Goal: Task Accomplishment & Management: Use online tool/utility

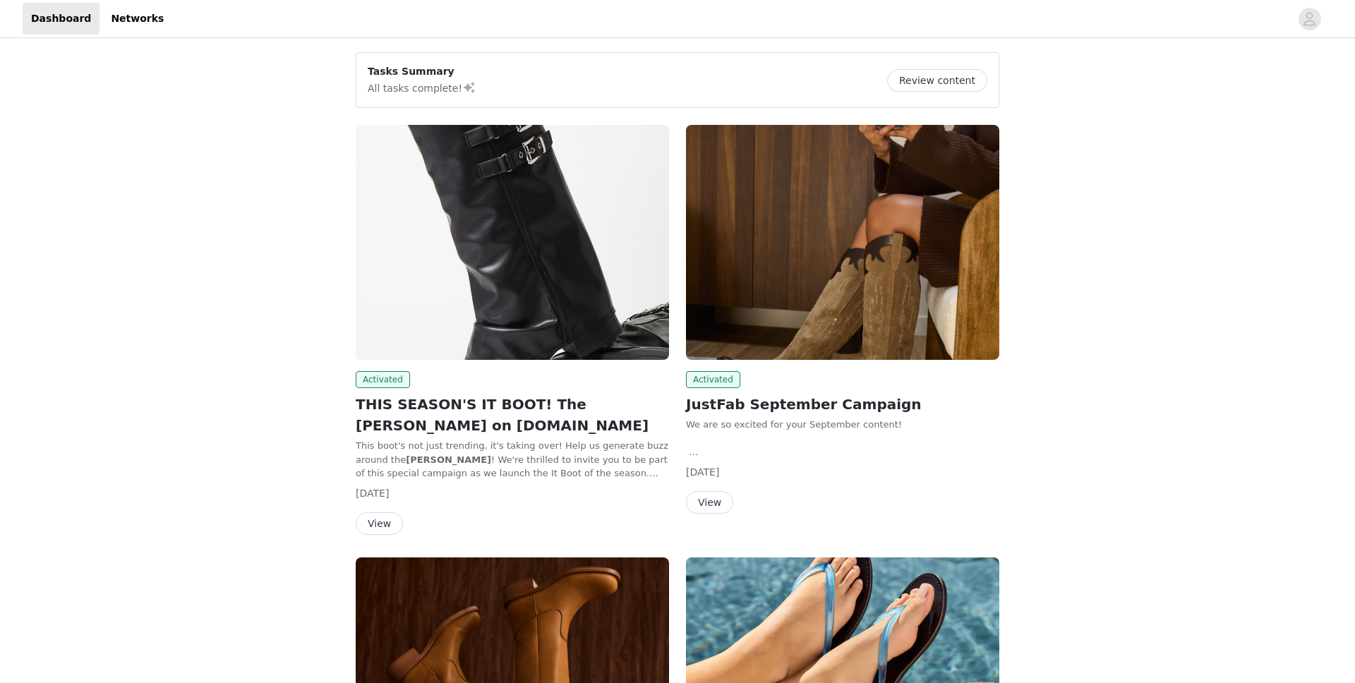
click at [368, 520] on button "View" at bounding box center [379, 523] width 47 height 23
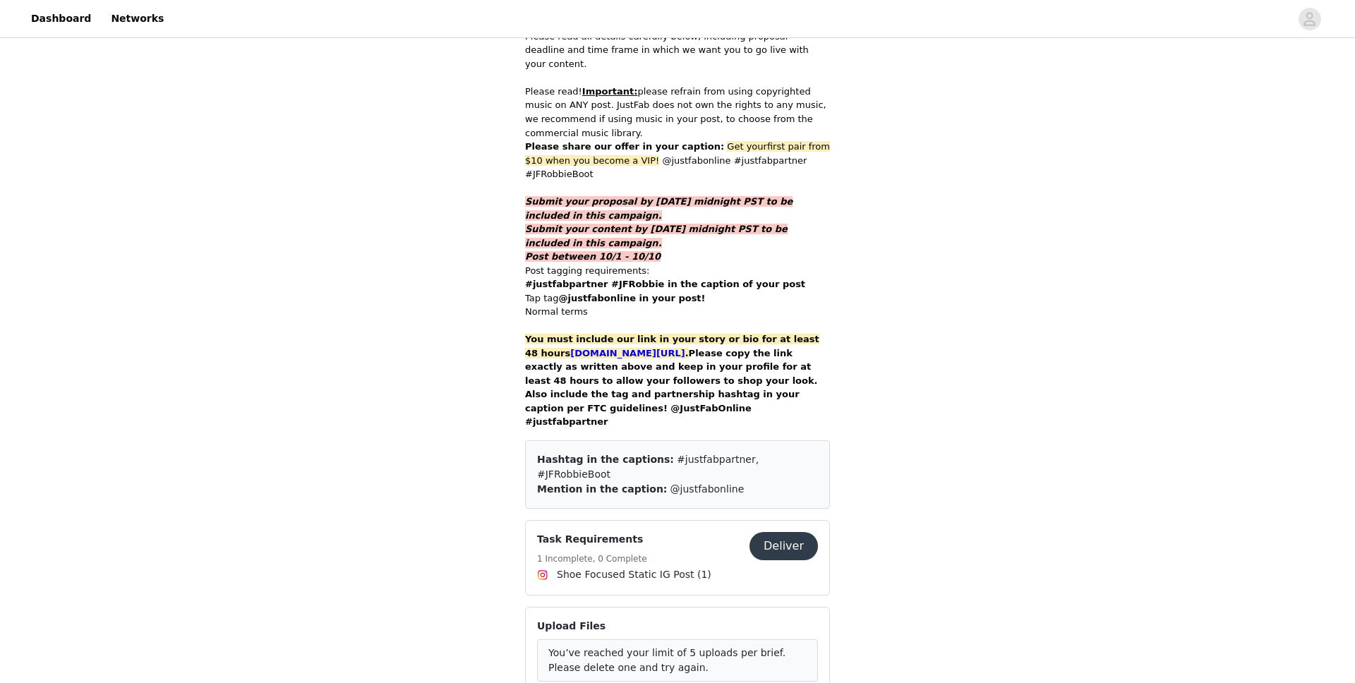
scroll to position [876, 0]
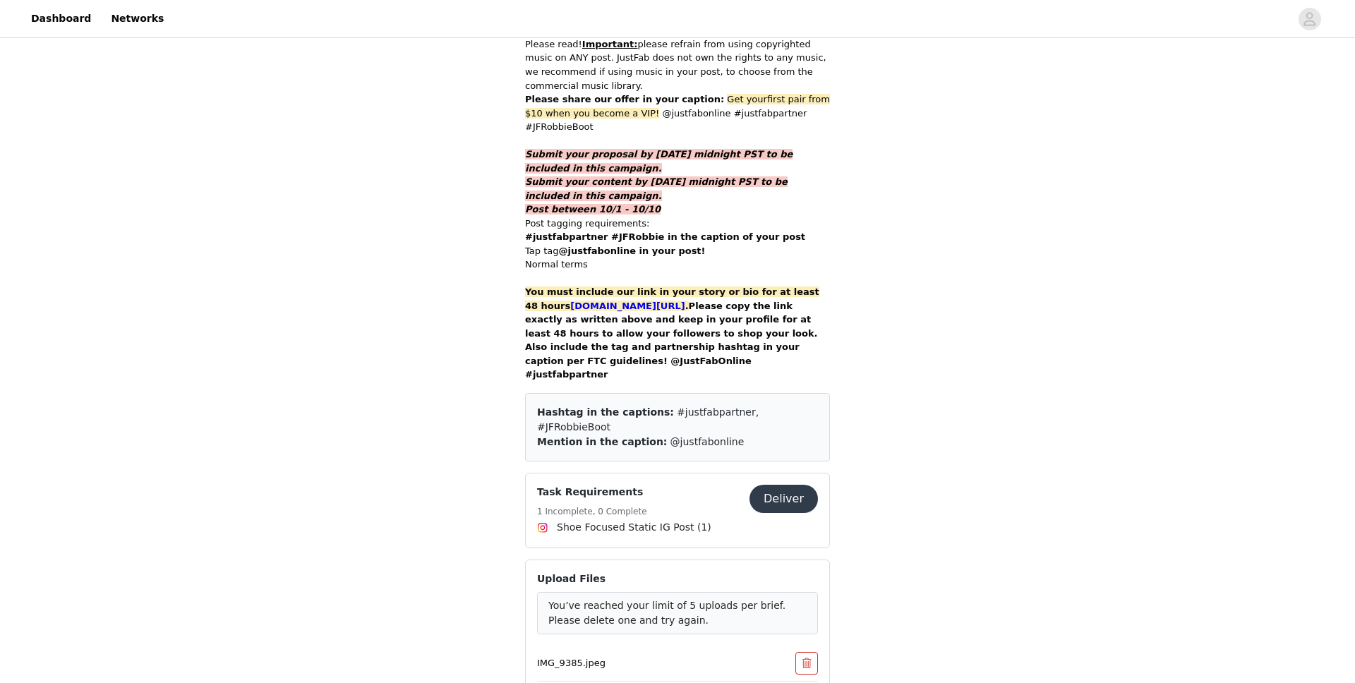
click at [780, 485] on button "Deliver" at bounding box center [783, 499] width 68 height 28
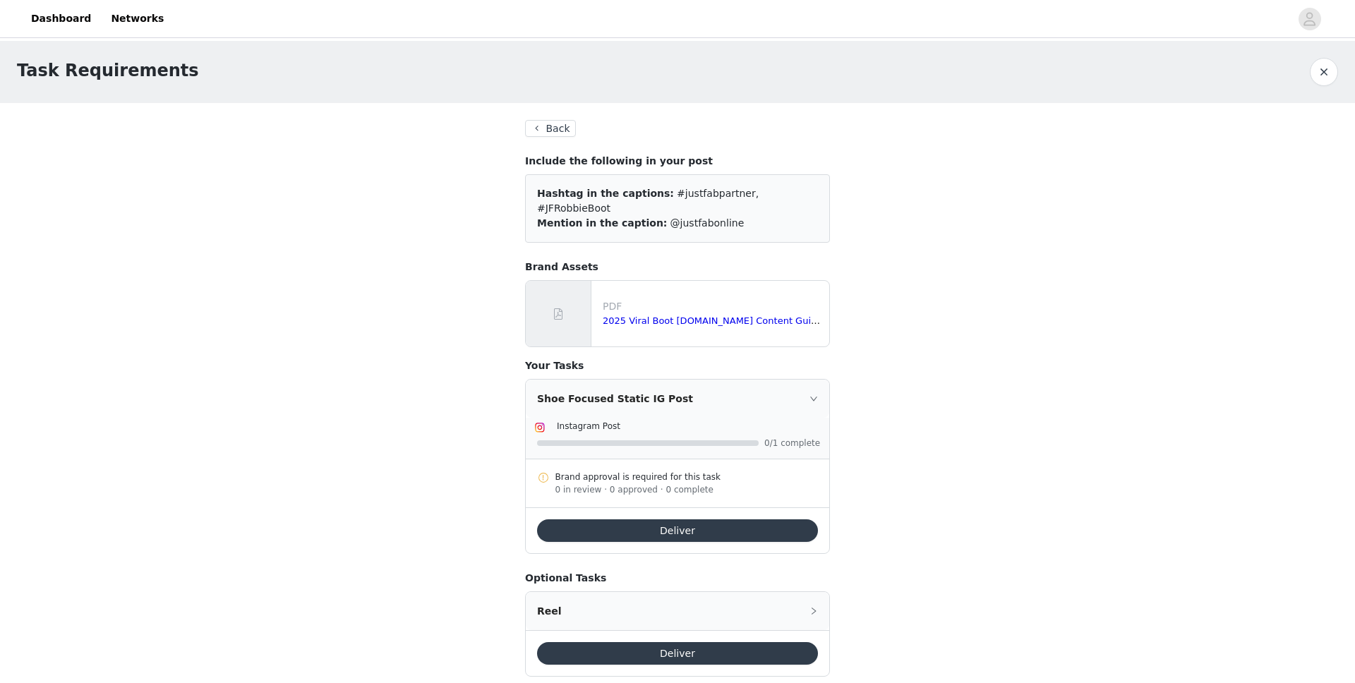
click at [675, 519] on button "Deliver" at bounding box center [677, 530] width 281 height 23
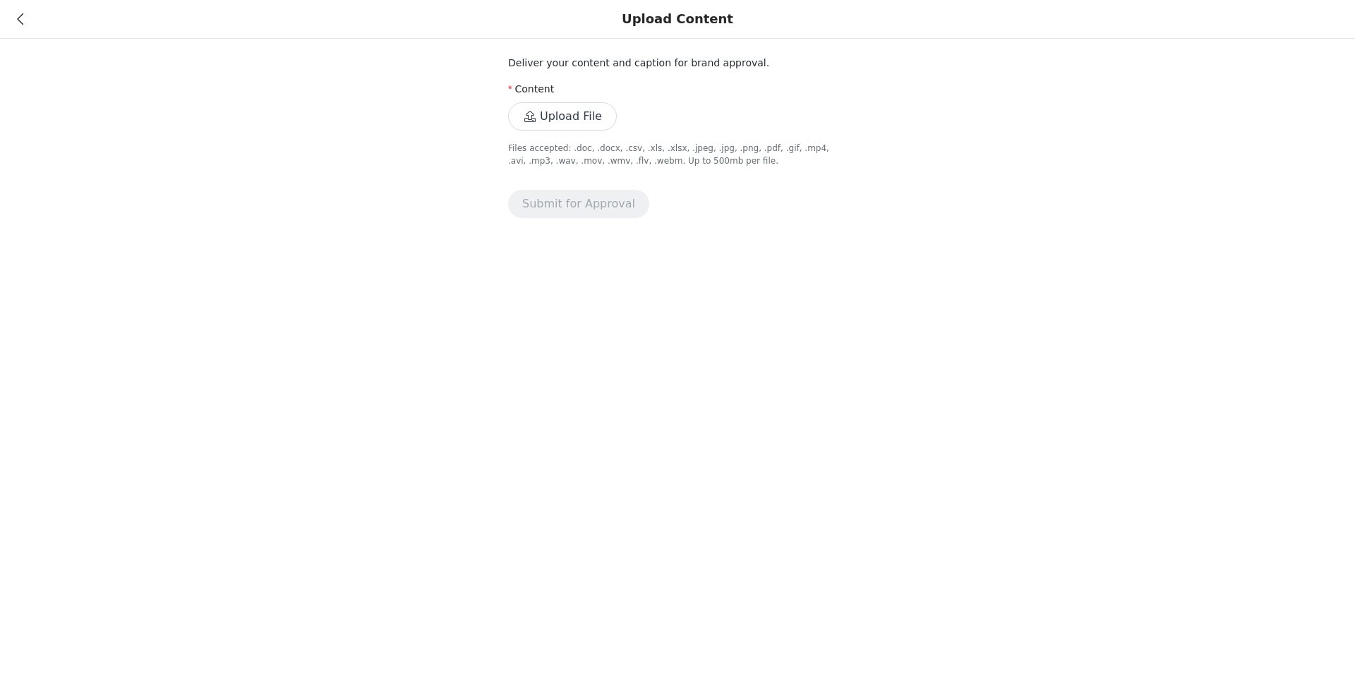
click at [578, 116] on button "Upload File" at bounding box center [562, 116] width 109 height 28
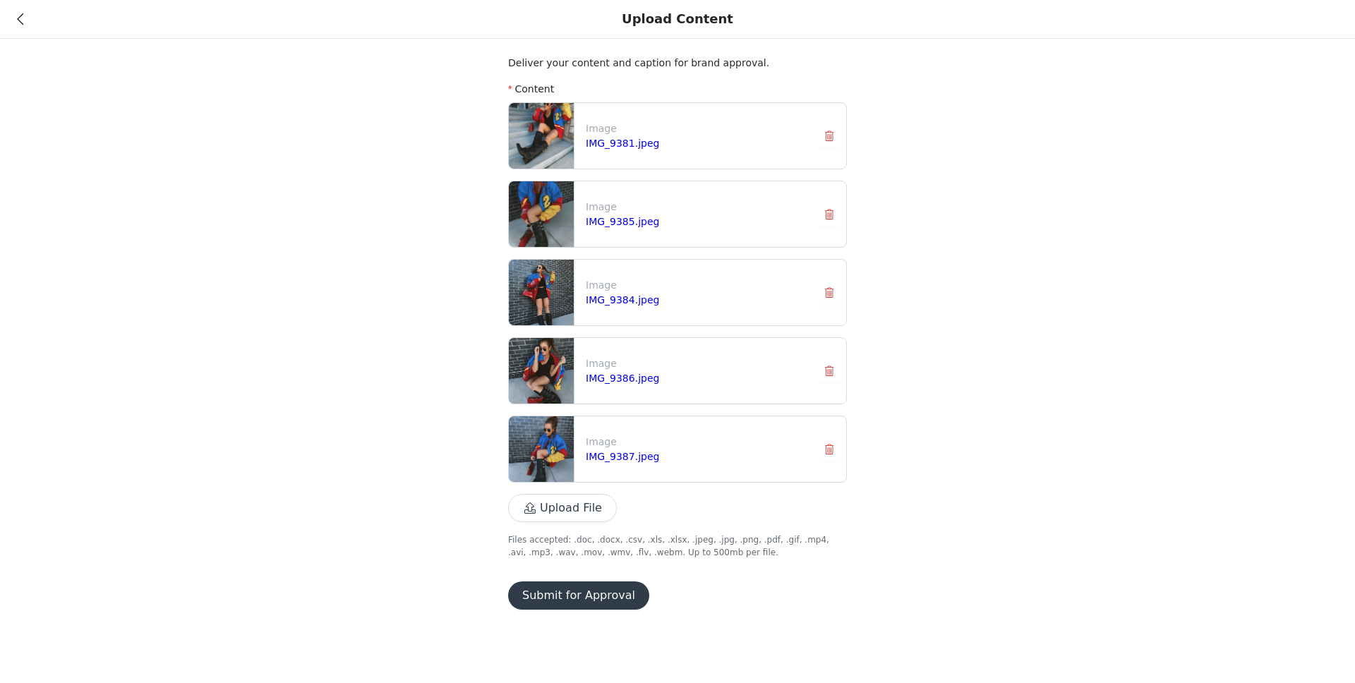
click at [565, 603] on button "Submit for Approval" at bounding box center [578, 595] width 141 height 28
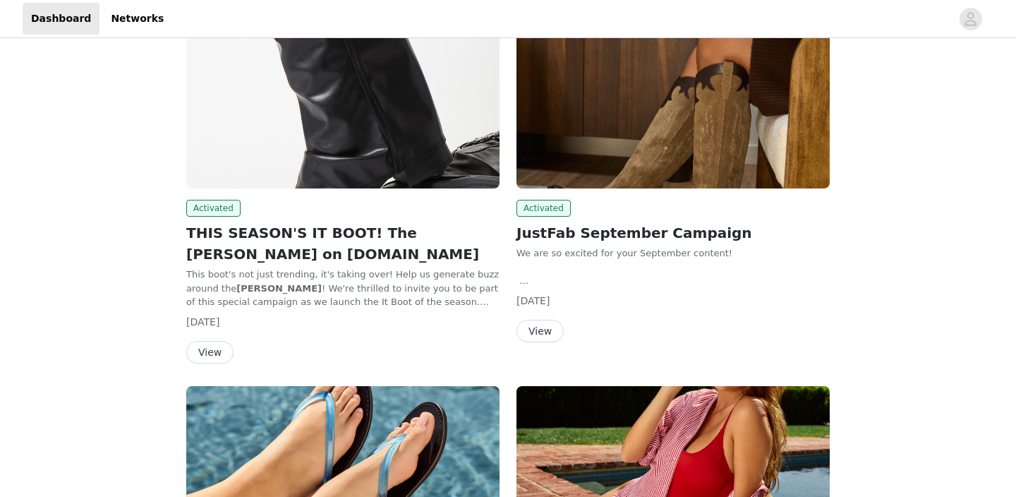
scroll to position [198, 0]
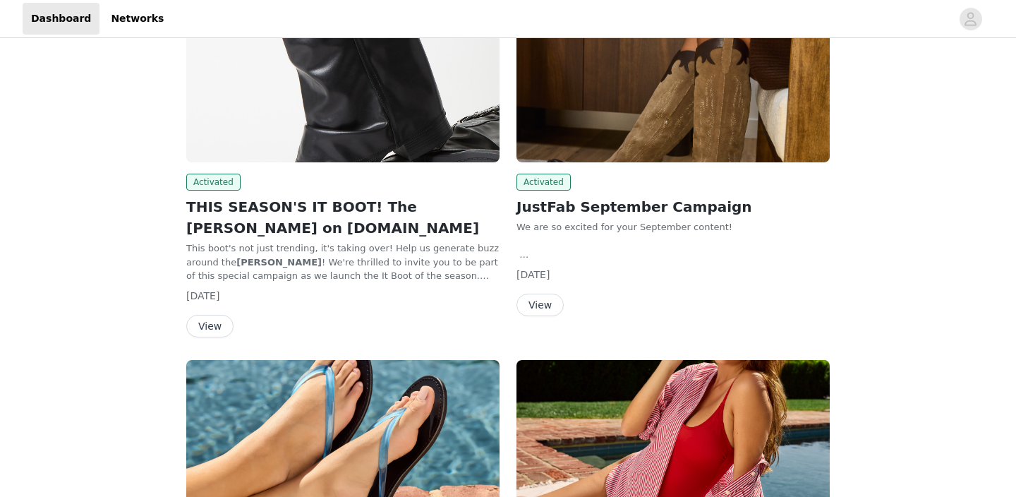
click at [210, 329] on button "View" at bounding box center [209, 326] width 47 height 23
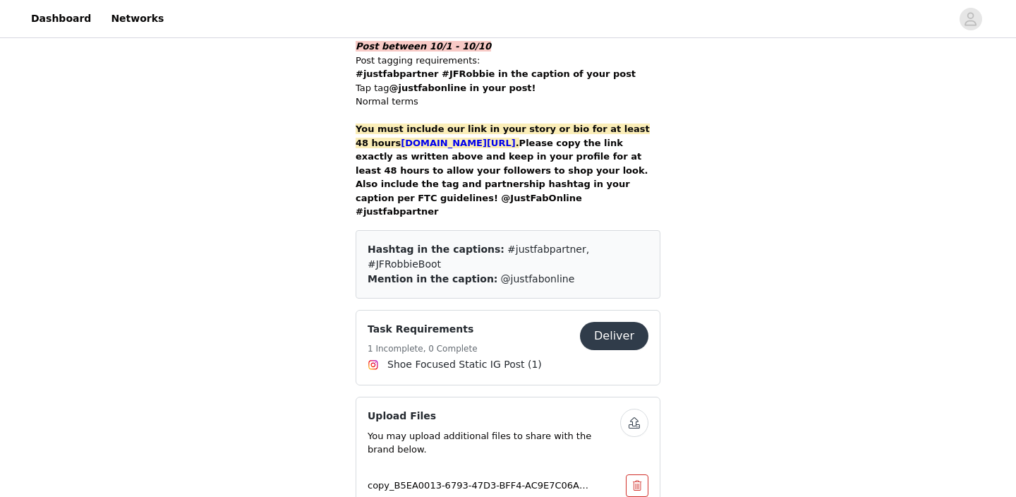
scroll to position [1040, 0]
click at [607, 321] on button "Deliver" at bounding box center [614, 335] width 68 height 28
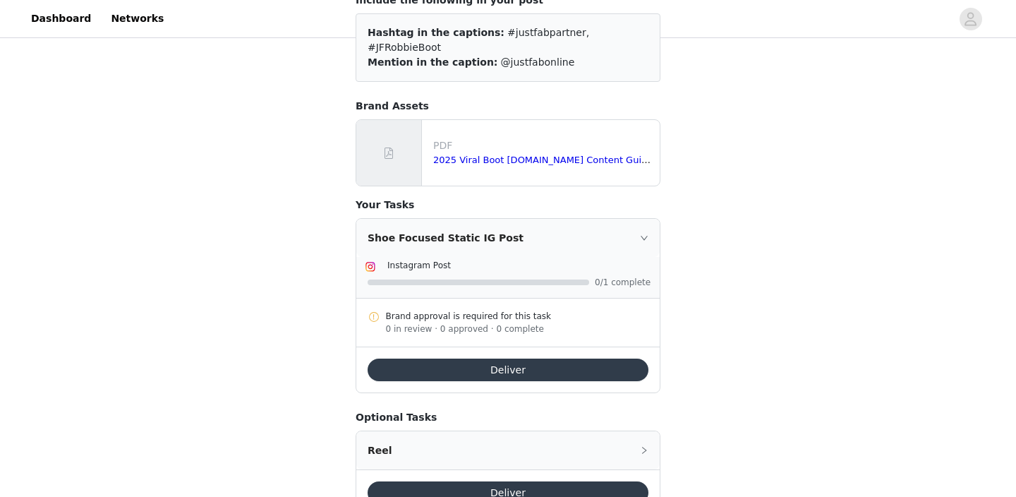
scroll to position [189, 0]
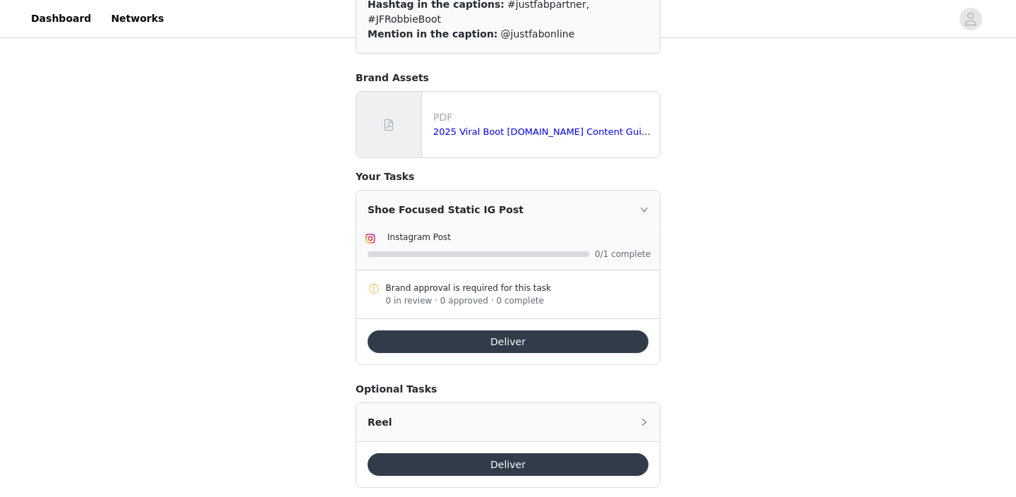
click at [540, 330] on button "Deliver" at bounding box center [508, 341] width 281 height 23
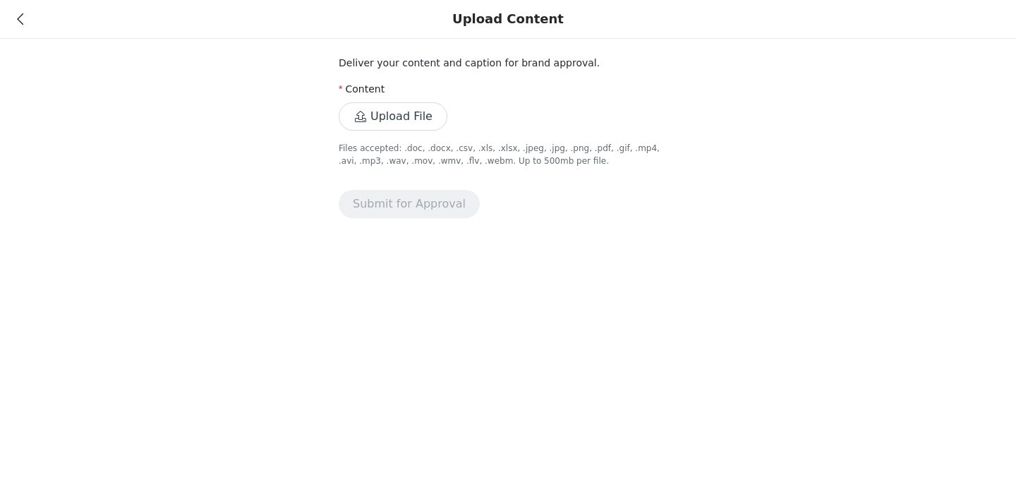
click at [384, 116] on button "Upload File" at bounding box center [393, 116] width 109 height 28
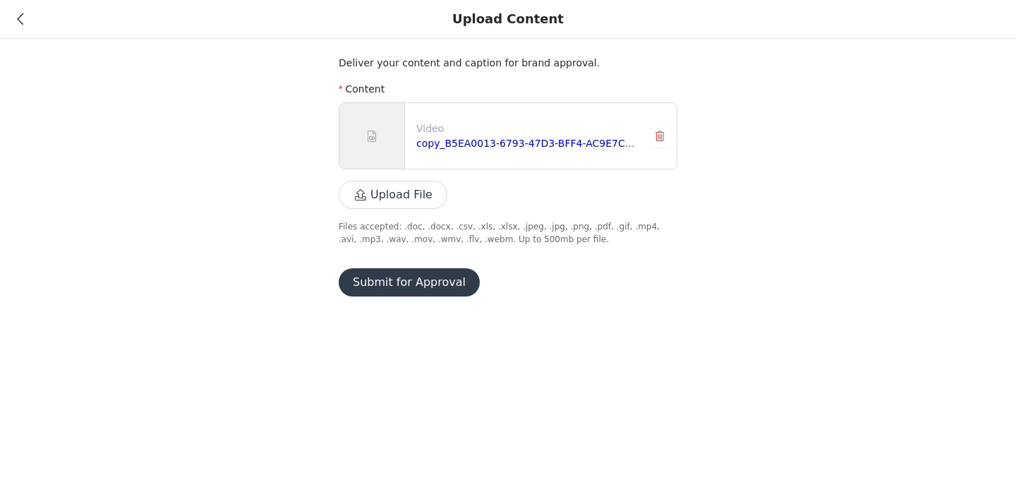
click at [386, 272] on button "Submit for Approval" at bounding box center [409, 282] width 141 height 28
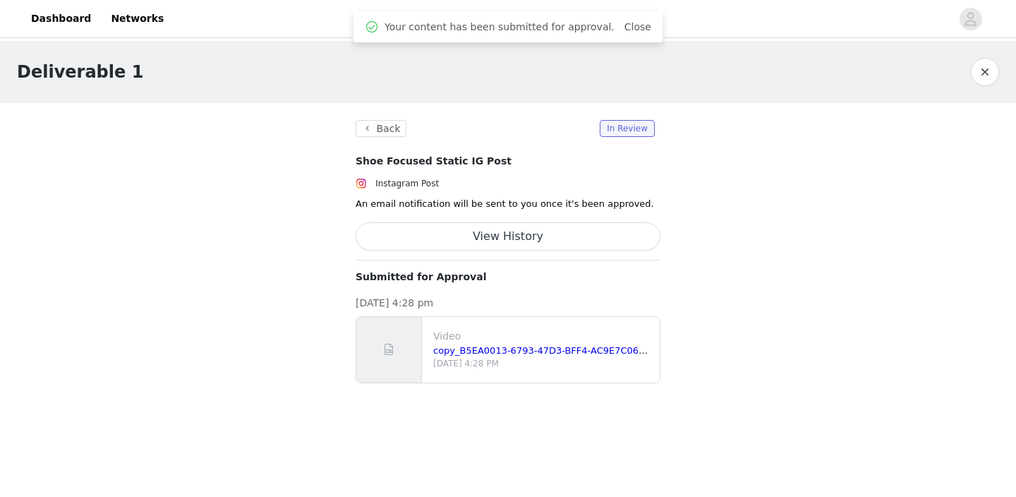
click at [979, 66] on button "button" at bounding box center [985, 72] width 28 height 28
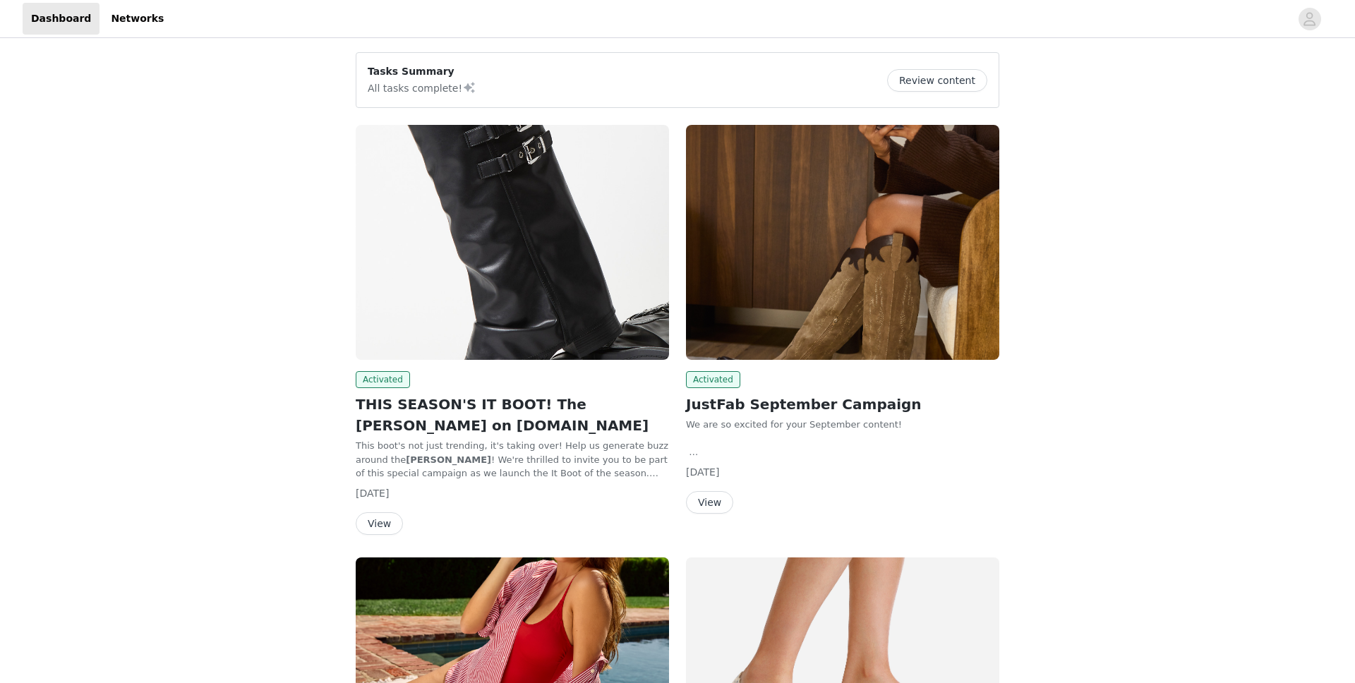
click at [702, 501] on button "View" at bounding box center [709, 502] width 47 height 23
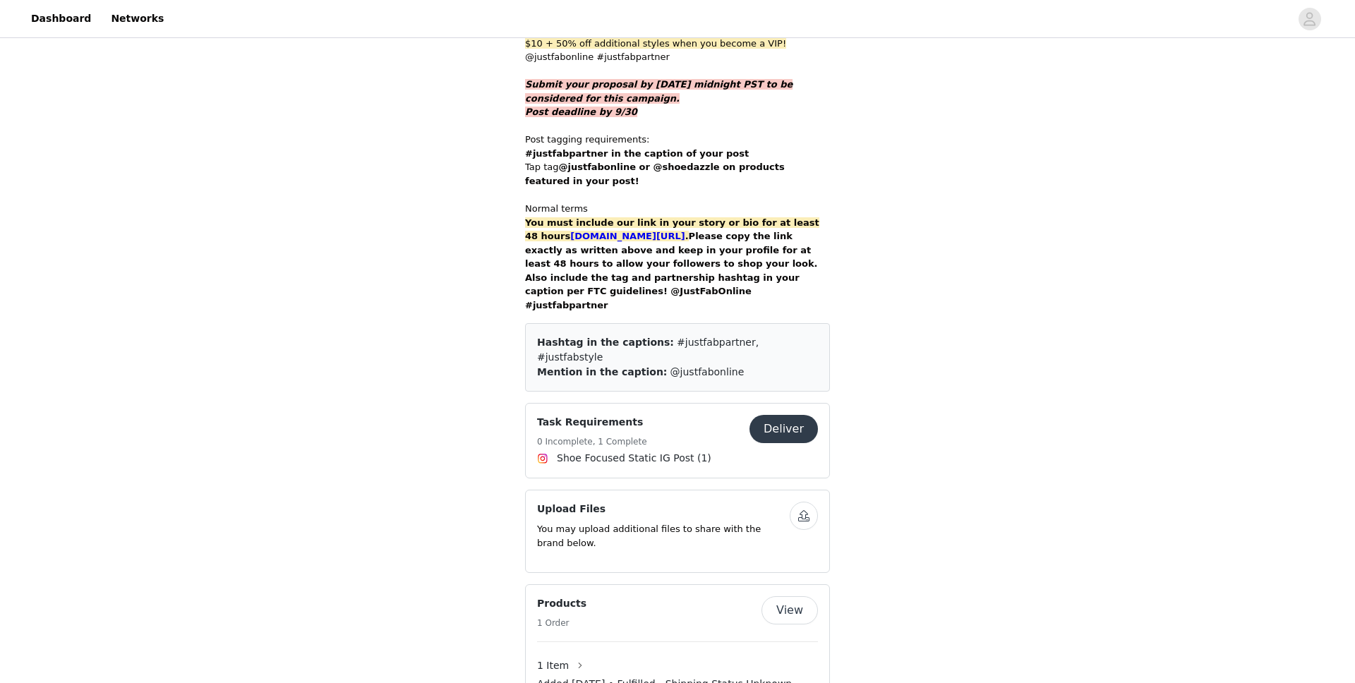
scroll to position [857, 0]
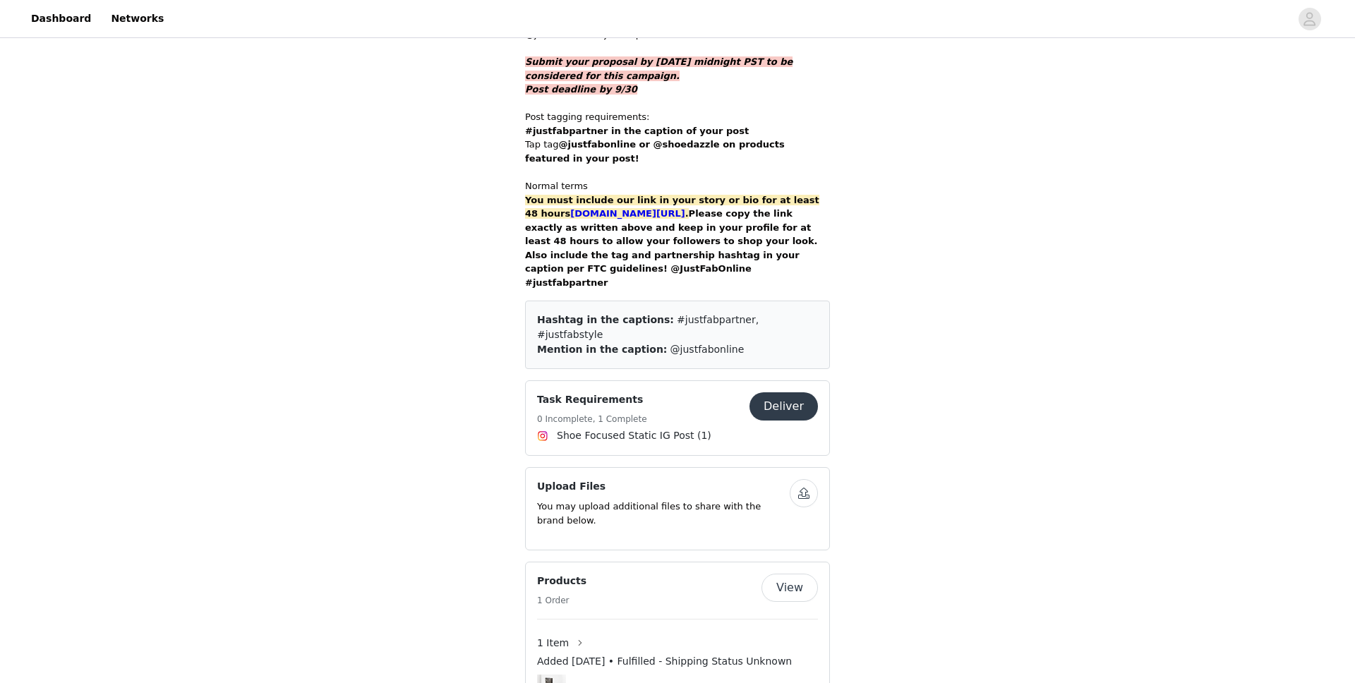
click at [783, 392] on button "Deliver" at bounding box center [783, 406] width 68 height 28
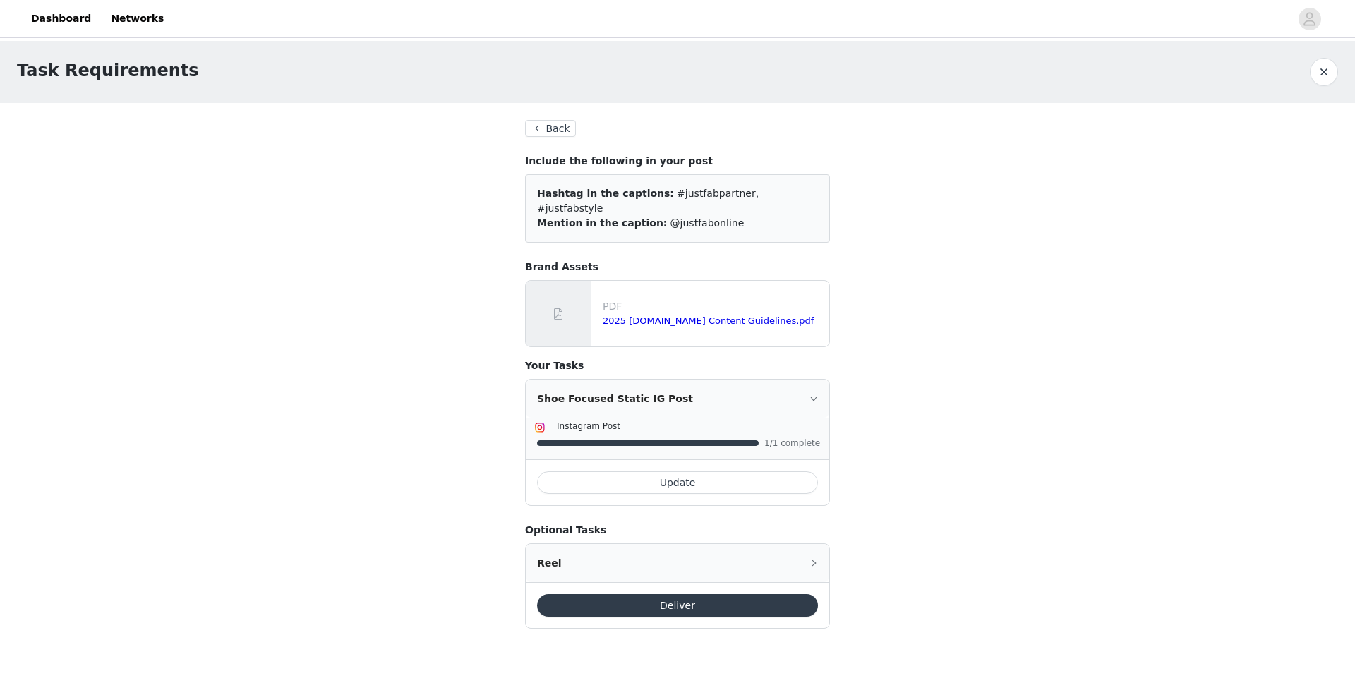
click at [622, 471] on button "Update" at bounding box center [677, 482] width 281 height 23
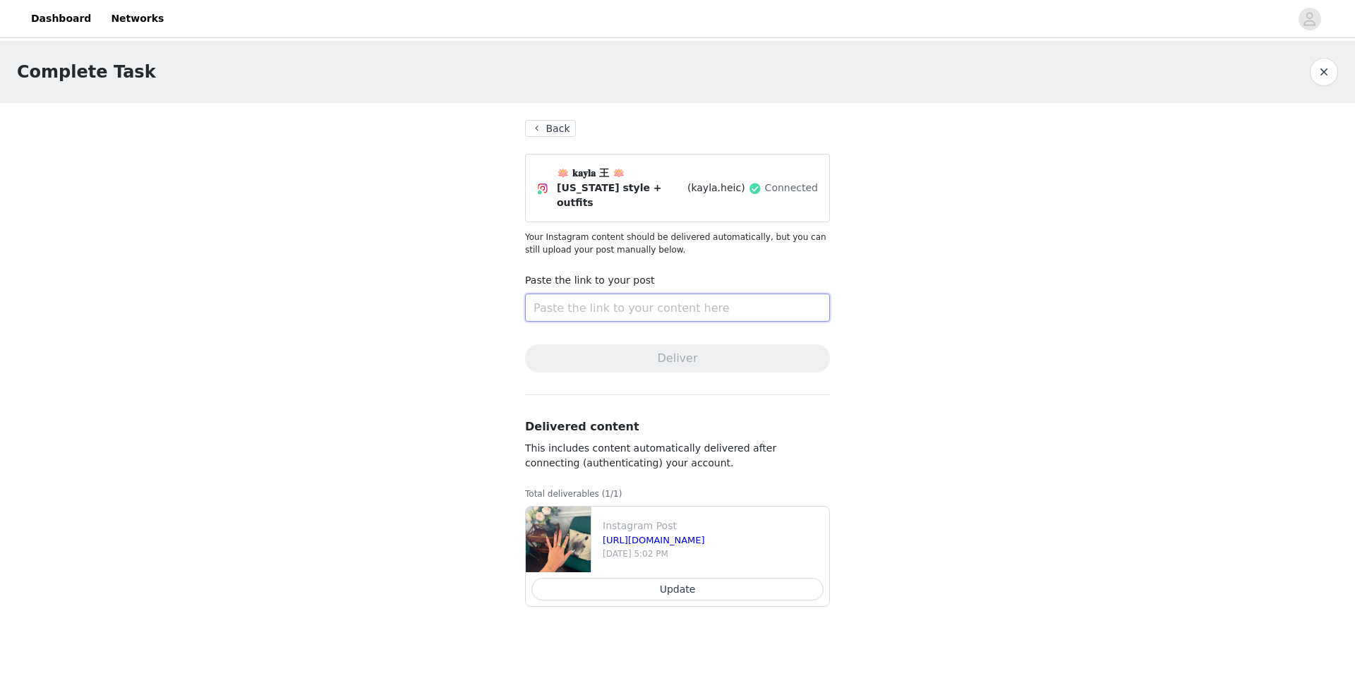
click at [674, 294] on input "text" at bounding box center [677, 308] width 305 height 28
paste input "https://www.instagram.com/p/DPMSFESERC2/?igsh=NTc4MTIwNjQ2YQ%3D%3D"
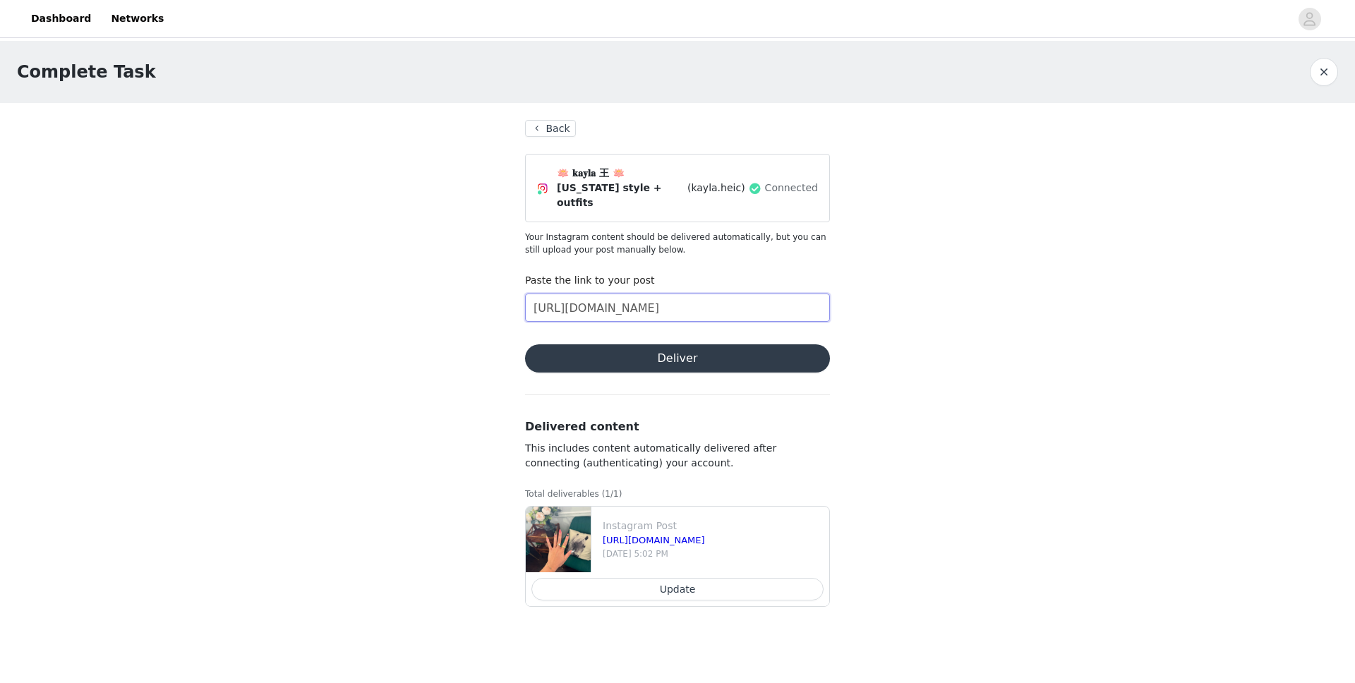
type input "https://www.instagram.com/p/DPMSFESERC2/?igsh=NTc4MTIwNjQ2YQ%3D%3D"
click at [660, 344] on button "Deliver" at bounding box center [677, 358] width 305 height 28
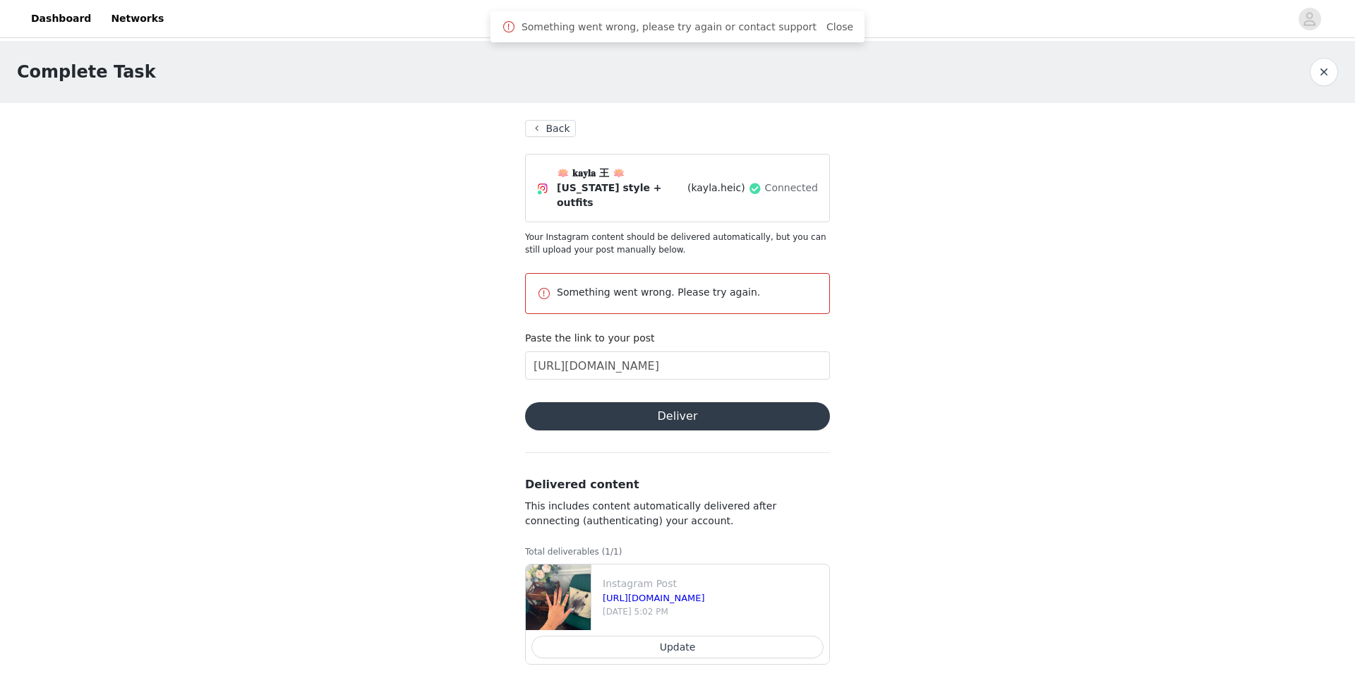
click at [550, 123] on button "Back" at bounding box center [550, 128] width 51 height 17
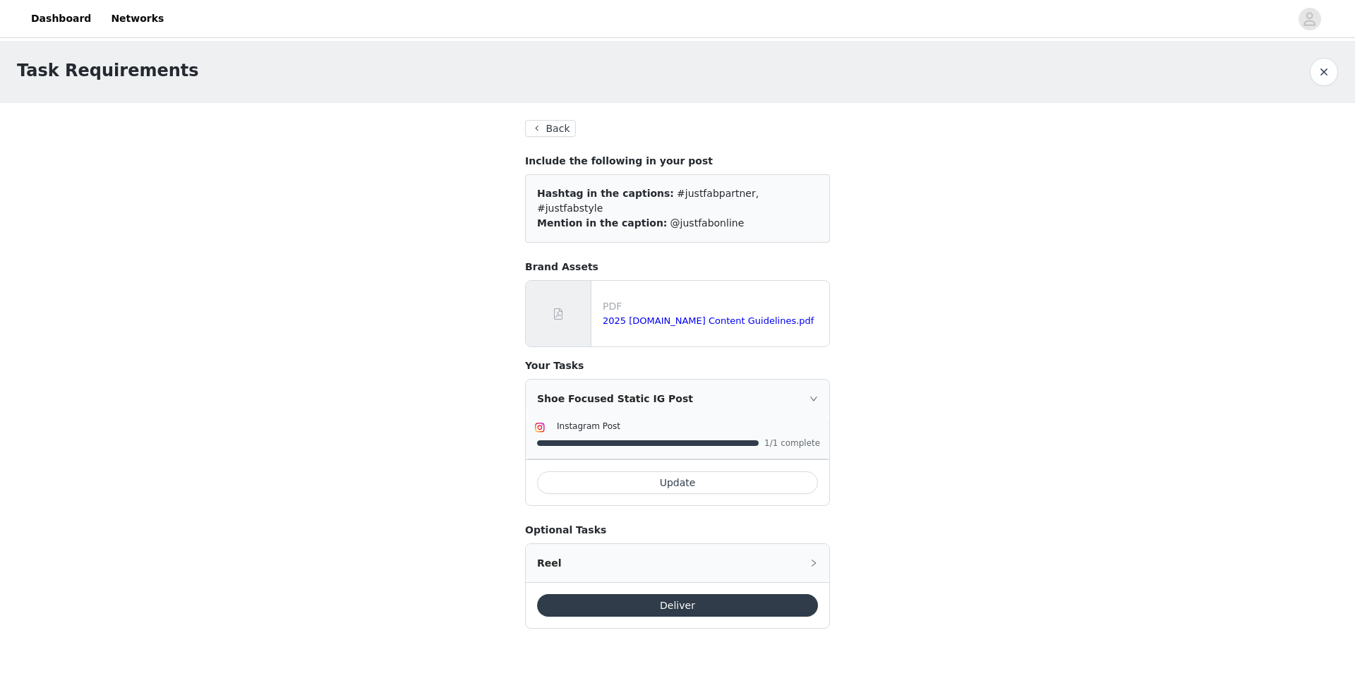
click at [562, 595] on button "Deliver" at bounding box center [677, 605] width 281 height 23
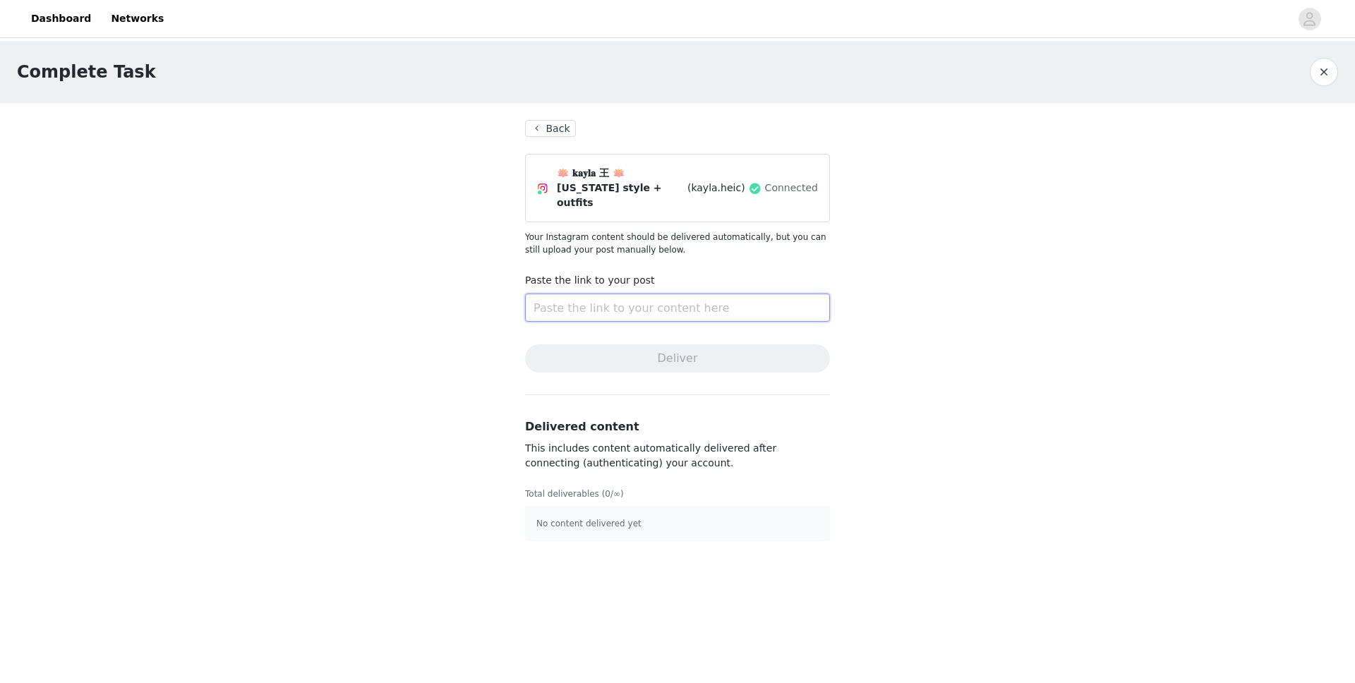
click at [624, 294] on input "text" at bounding box center [677, 308] width 305 height 28
paste input "https://www.instagram.com/p/DPMSFESERC2/?igsh=NTc4MTIwNjQ2YQ%3D%3D"
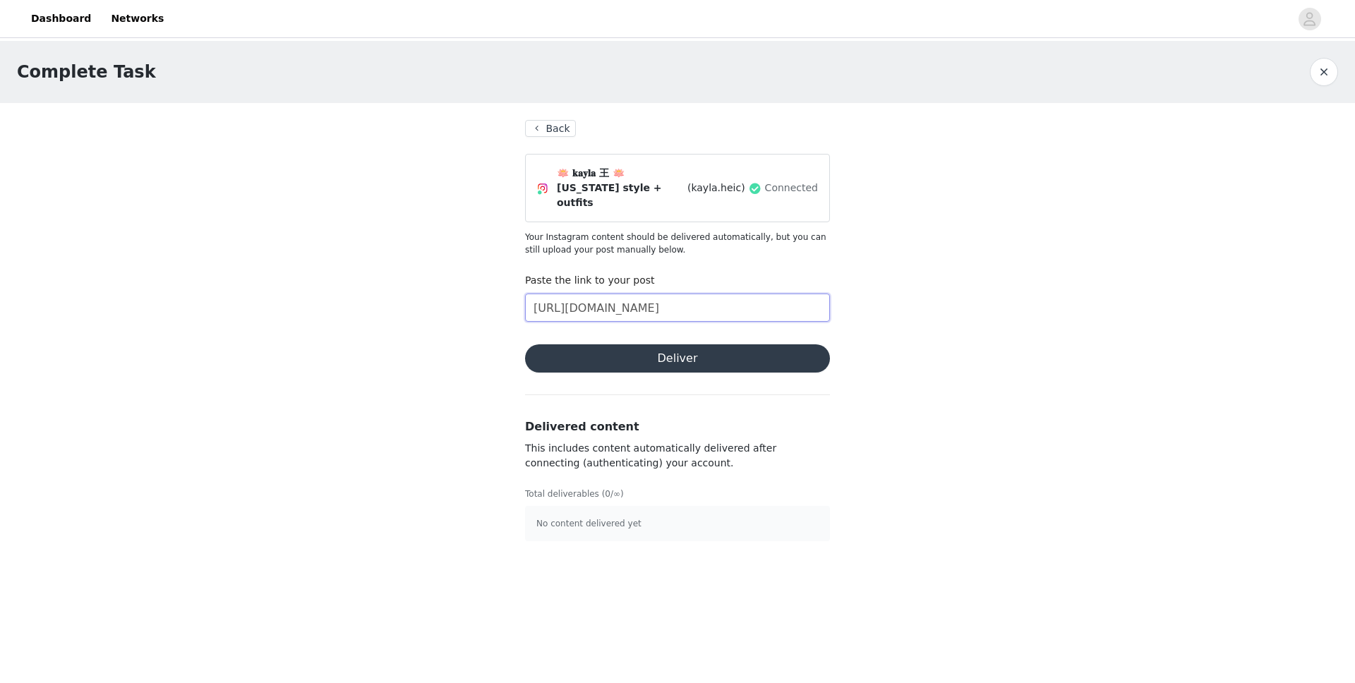
scroll to position [0, 128]
type input "https://www.instagram.com/p/DPMSFESERC2/?igsh=NTc4MTIwNjQ2YQ%3D%3D"
click at [625, 344] on button "Deliver" at bounding box center [677, 358] width 305 height 28
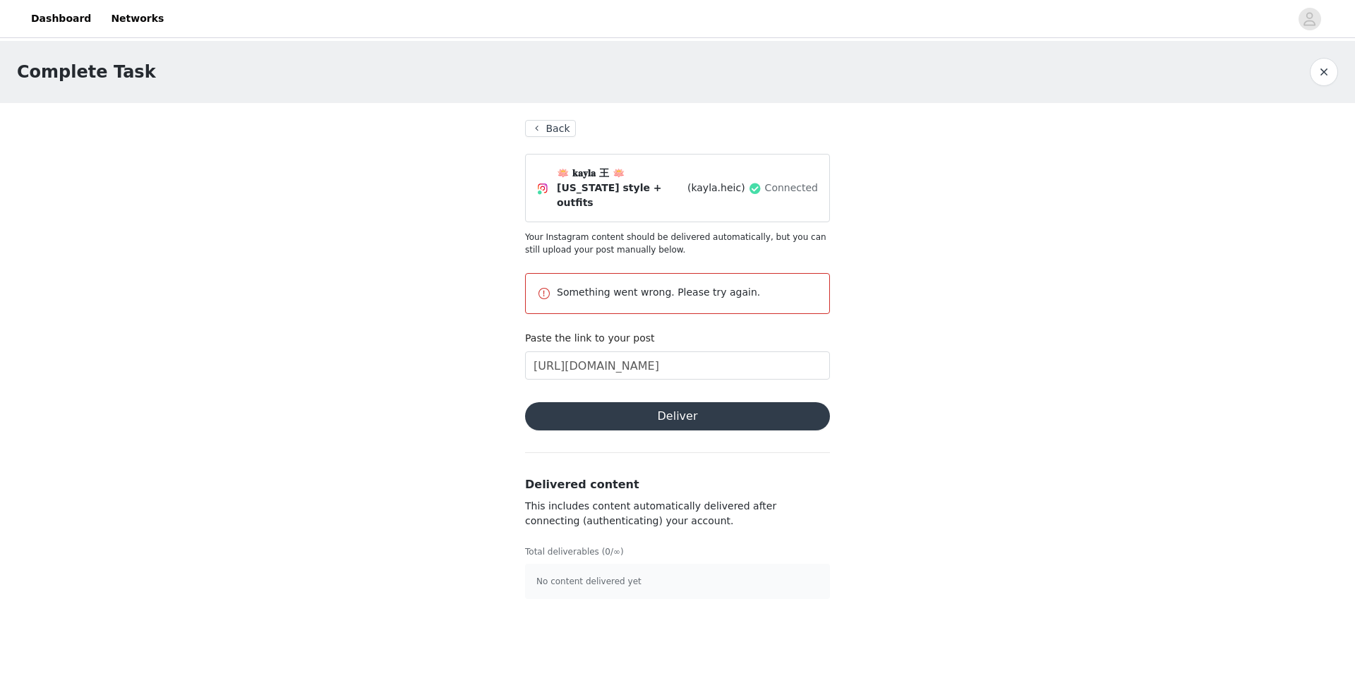
click at [557, 127] on button "Back" at bounding box center [550, 128] width 51 height 17
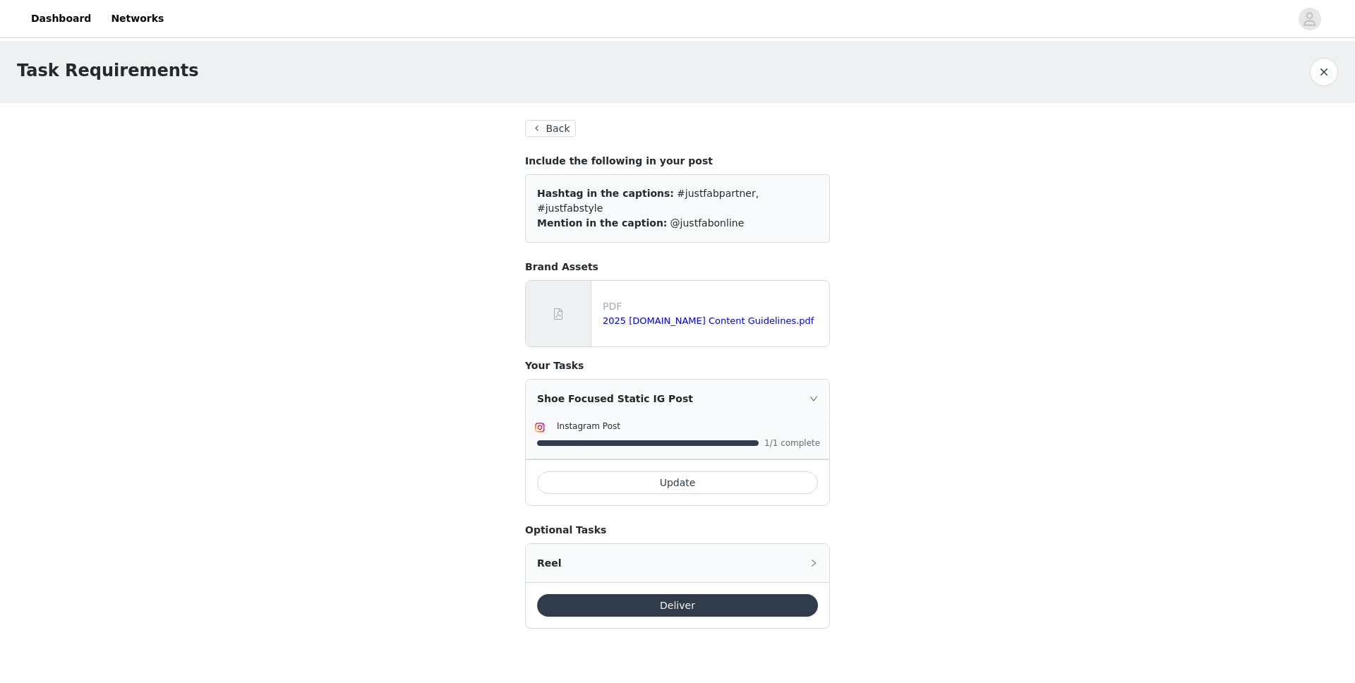
click at [557, 127] on button "Back" at bounding box center [550, 128] width 51 height 17
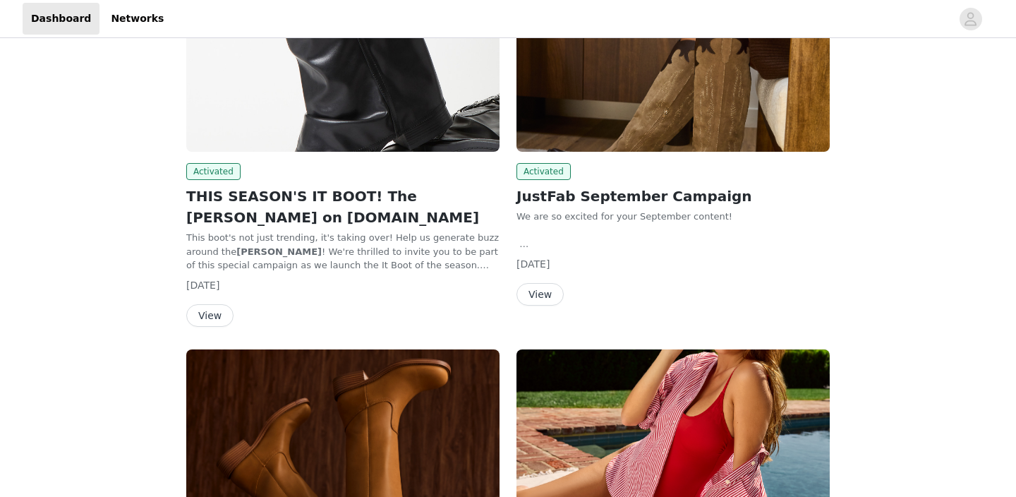
scroll to position [225, 0]
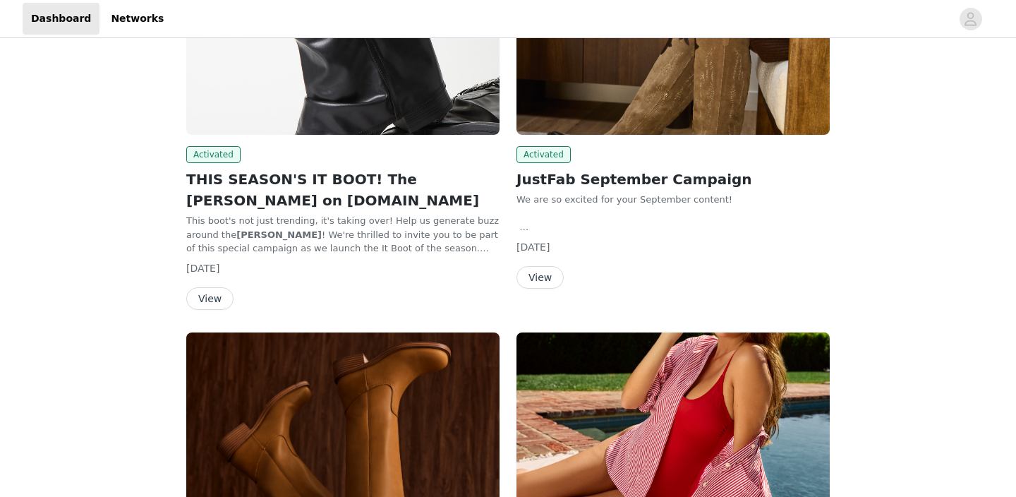
click at [215, 298] on button "View" at bounding box center [209, 298] width 47 height 23
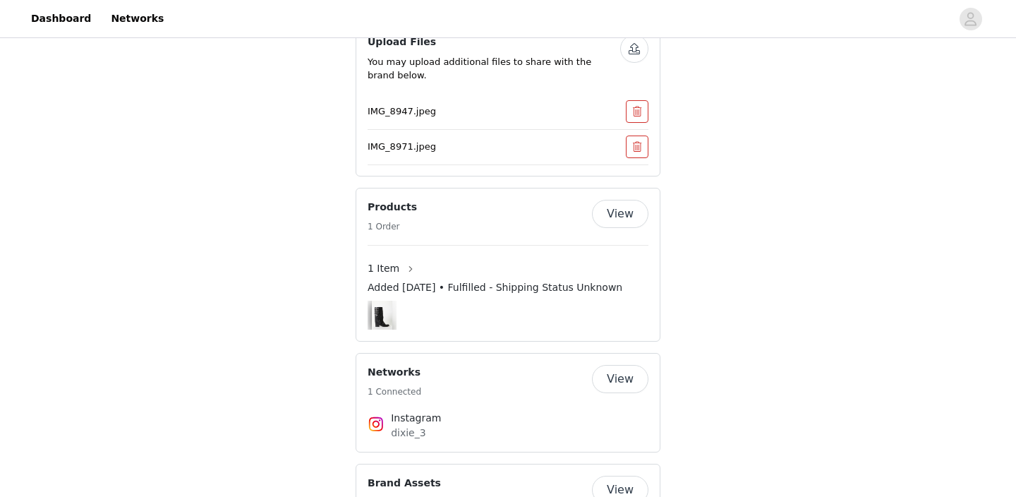
scroll to position [1154, 0]
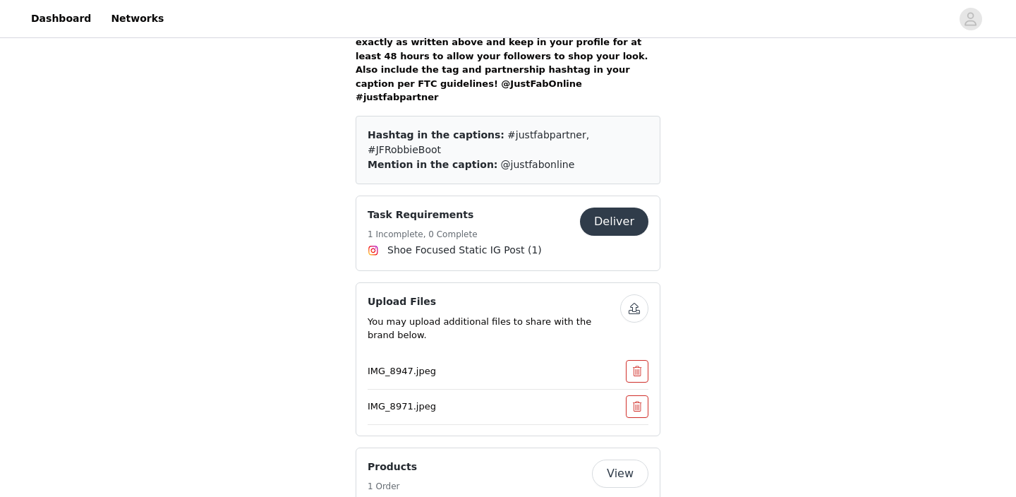
click at [624, 207] on button "Deliver" at bounding box center [614, 221] width 68 height 28
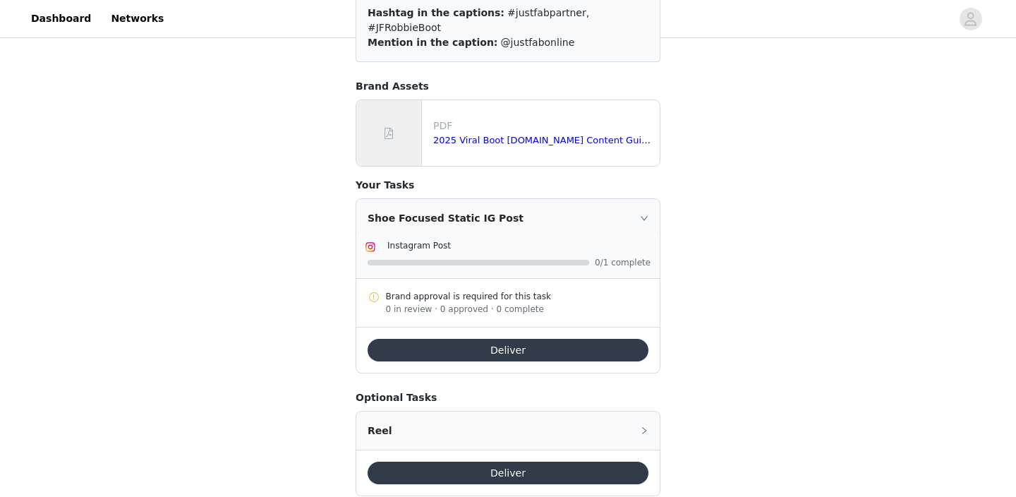
scroll to position [194, 0]
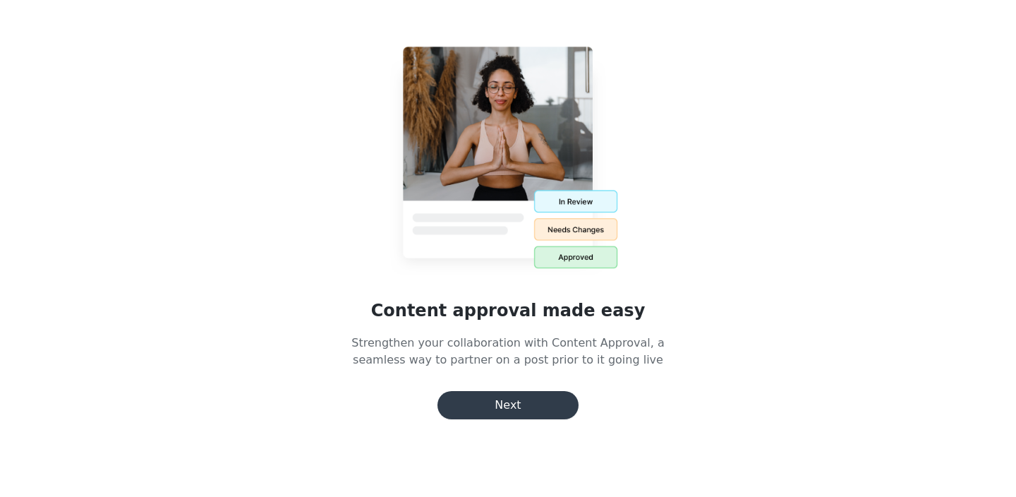
click at [503, 399] on button "Next" at bounding box center [507, 405] width 141 height 28
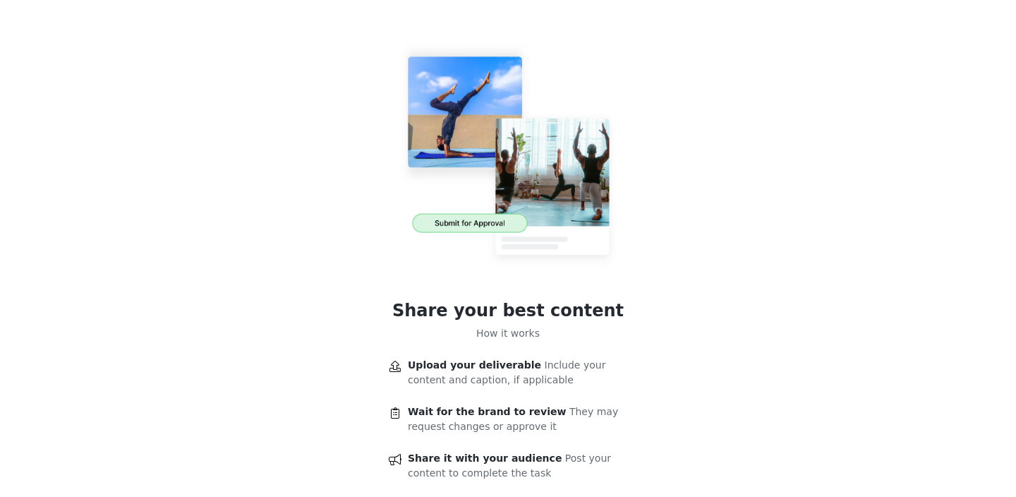
scroll to position [83, 0]
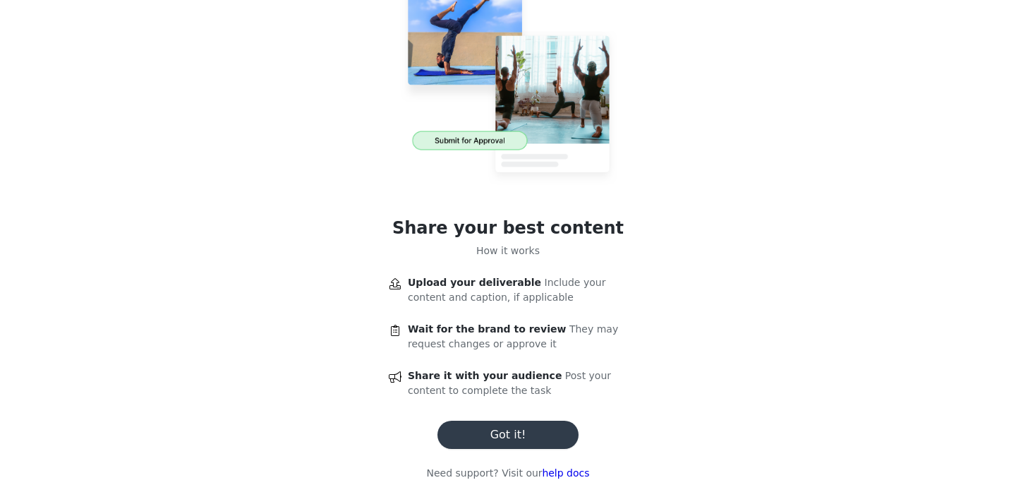
click at [505, 425] on button "Got it!" at bounding box center [507, 435] width 141 height 28
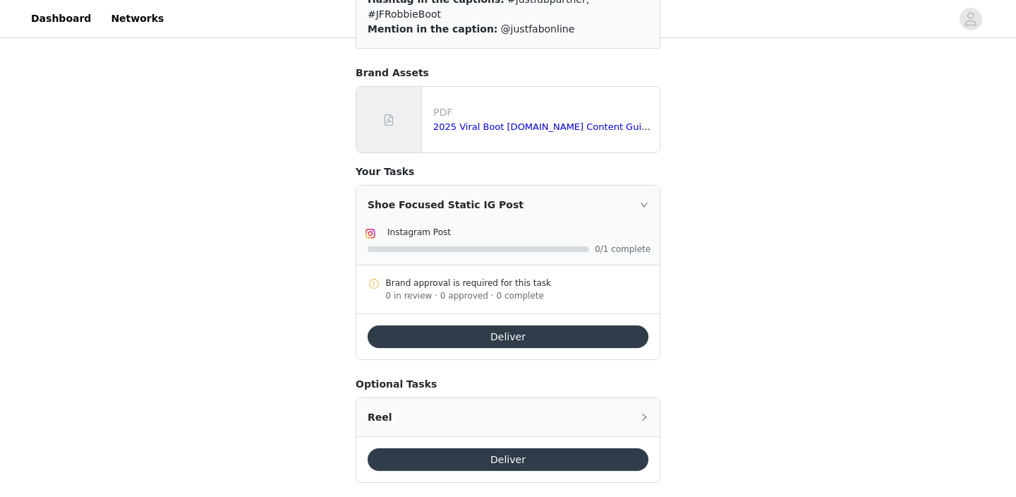
click at [512, 325] on button "Deliver" at bounding box center [508, 336] width 281 height 23
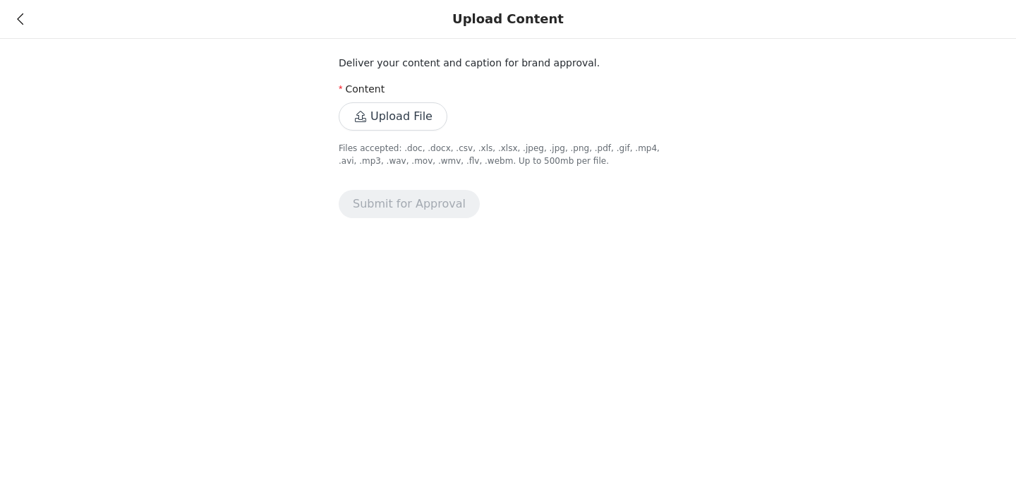
click at [366, 111] on button "Upload File" at bounding box center [393, 116] width 109 height 28
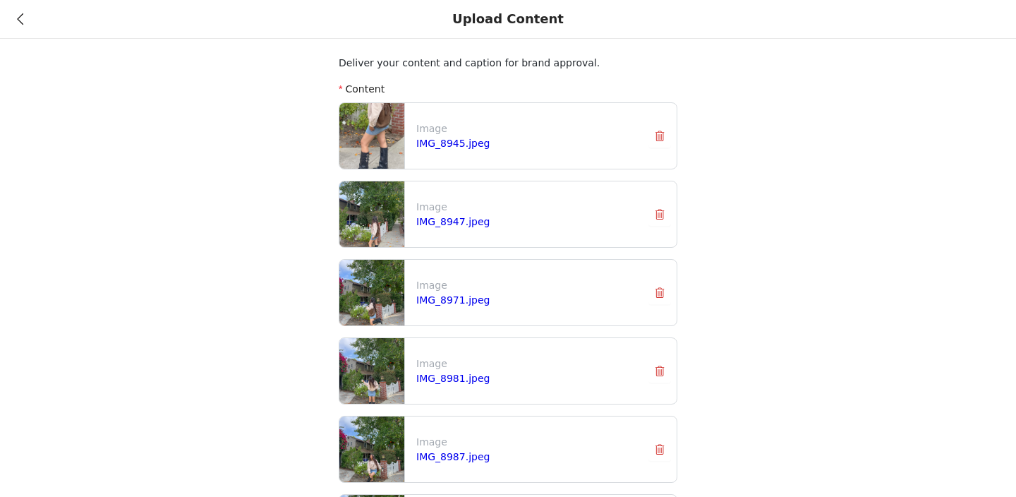
scroll to position [678, 0]
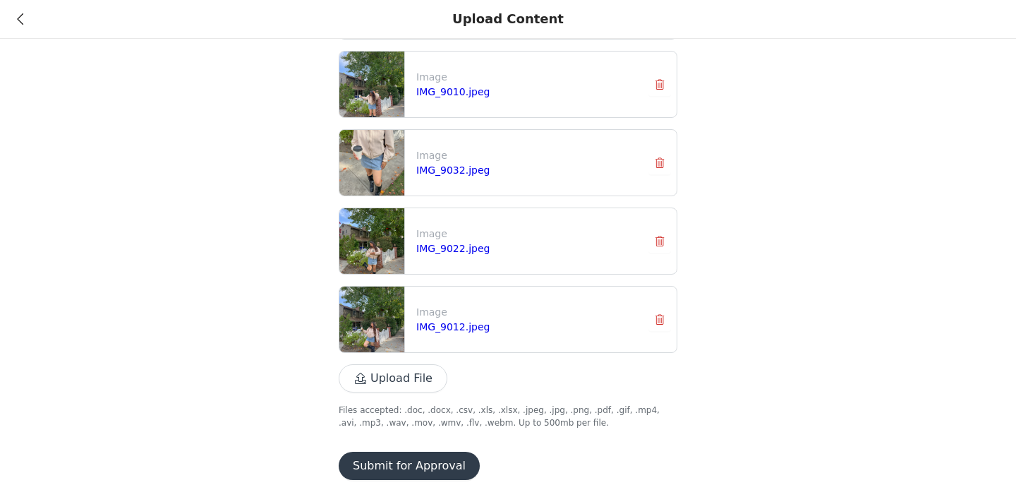
click at [394, 463] on button "Submit for Approval" at bounding box center [409, 466] width 141 height 28
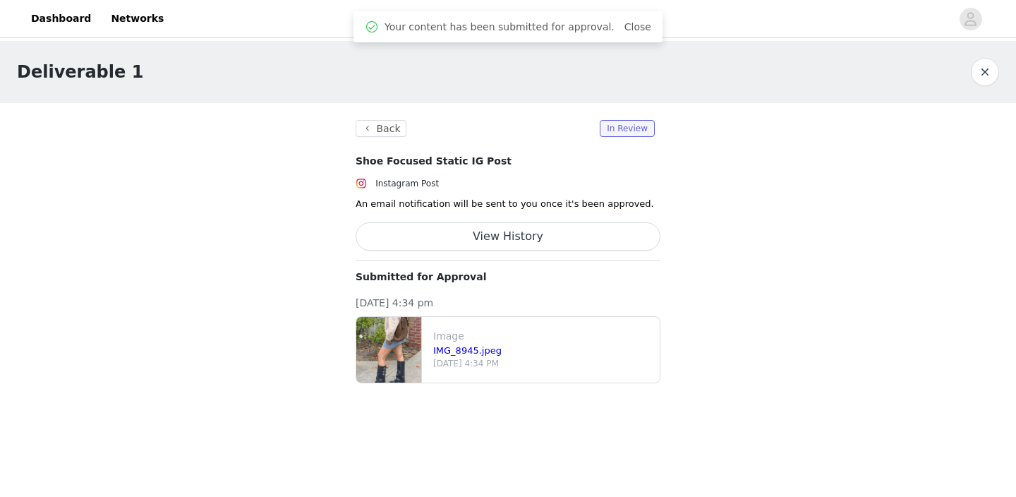
scroll to position [0, 0]
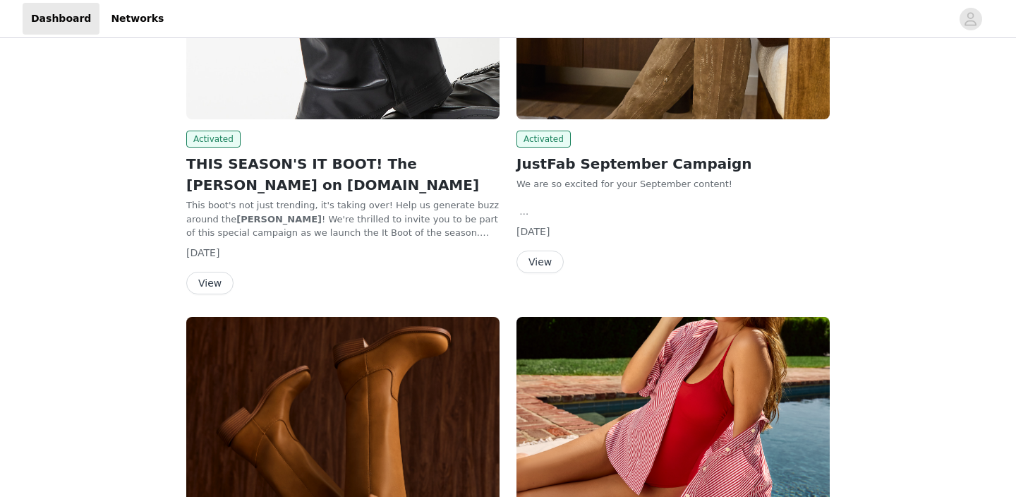
scroll to position [254, 0]
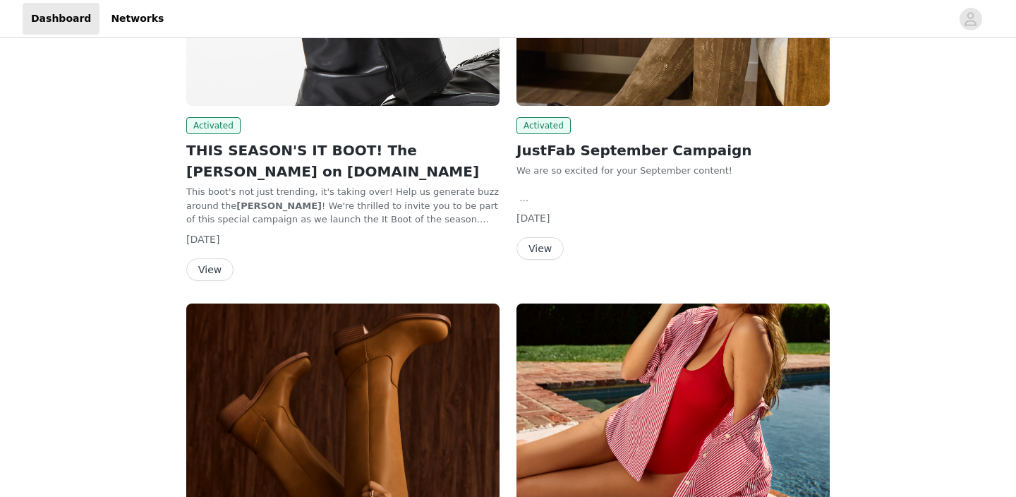
click at [215, 265] on button "View" at bounding box center [209, 269] width 47 height 23
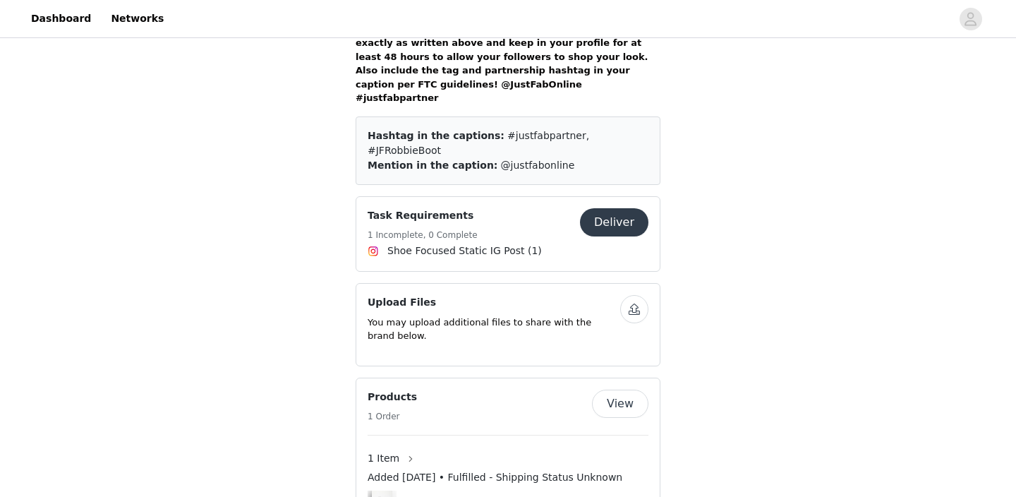
scroll to position [1152, 0]
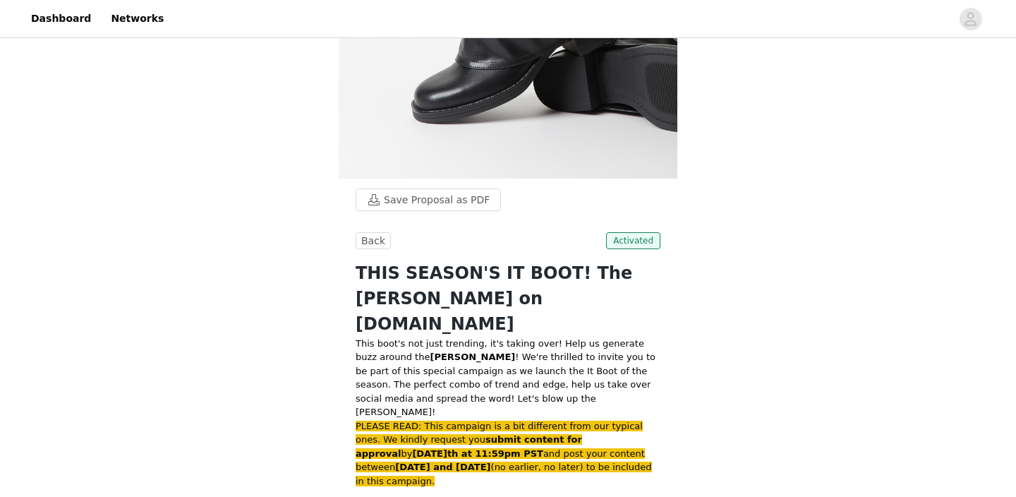
scroll to position [0, 0]
